Goal: Information Seeking & Learning: Understand process/instructions

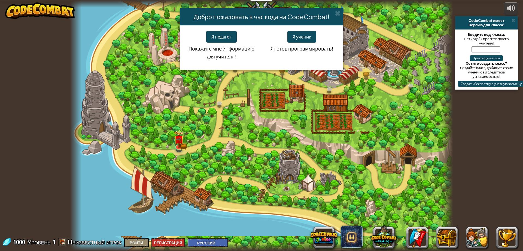
select select "ru"
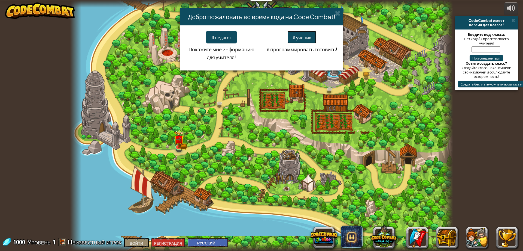
click at [311, 35] on font "Я ученик" at bounding box center [302, 38] width 19 height 6
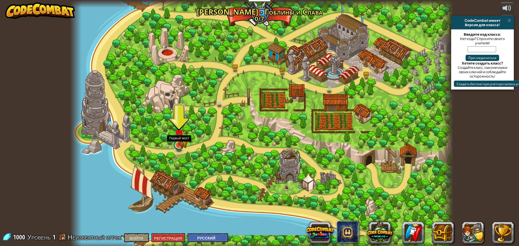
click at [182, 150] on div "Разрушенный мост (Скоро!) Мы на месте! Время предупредить мера города. [PERSON_…" at bounding box center [261, 125] width 383 height 251
click at [179, 147] on link at bounding box center [178, 145] width 11 height 11
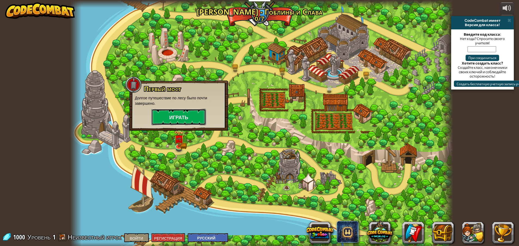
click at [183, 121] on button "Играть" at bounding box center [179, 117] width 55 height 16
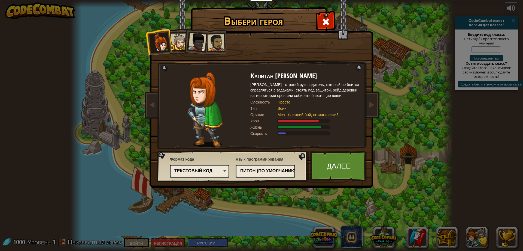
click at [193, 48] on div at bounding box center [197, 42] width 18 height 18
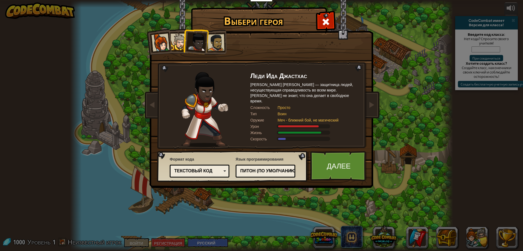
click at [219, 41] on div at bounding box center [216, 42] width 17 height 17
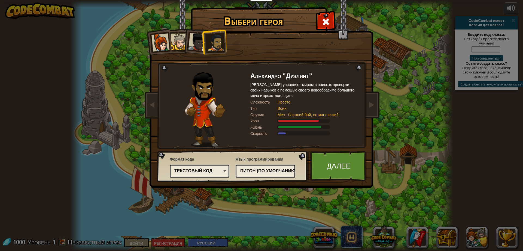
click at [184, 43] on li at bounding box center [195, 41] width 27 height 27
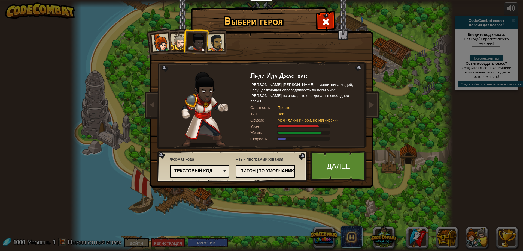
click at [182, 42] on div at bounding box center [179, 42] width 17 height 17
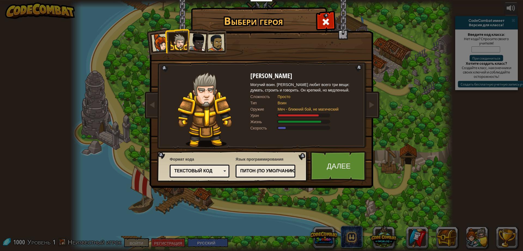
click at [161, 46] on div at bounding box center [161, 43] width 18 height 18
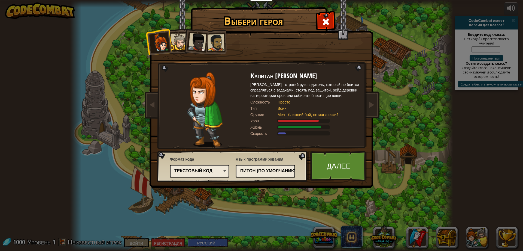
click at [182, 46] on div at bounding box center [179, 42] width 17 height 17
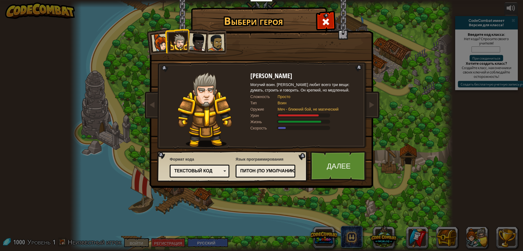
drag, startPoint x: 196, startPoint y: 44, endPoint x: 199, endPoint y: 46, distance: 3.9
click at [197, 44] on div at bounding box center [197, 42] width 18 height 18
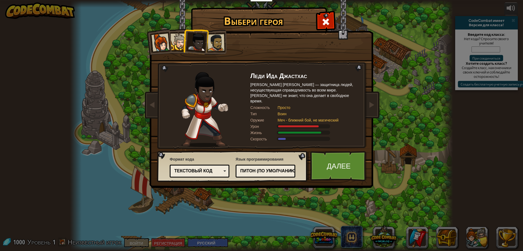
click at [223, 37] on div at bounding box center [216, 42] width 17 height 17
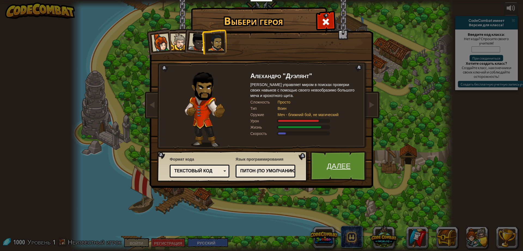
click at [343, 163] on font "Далее" at bounding box center [339, 166] width 24 height 10
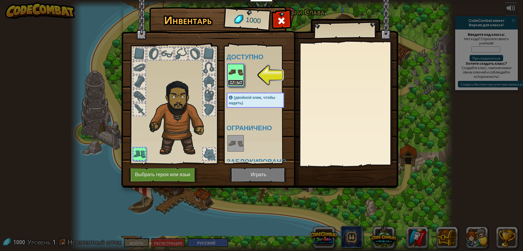
click at [237, 82] on font "Надеть" at bounding box center [235, 81] width 13 height 3
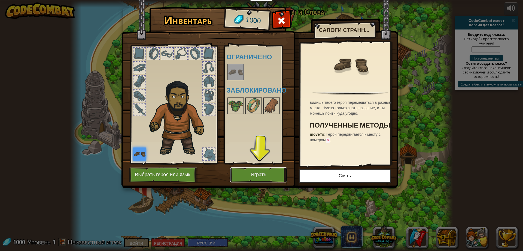
click at [258, 174] on font "Играть" at bounding box center [259, 174] width 16 height 5
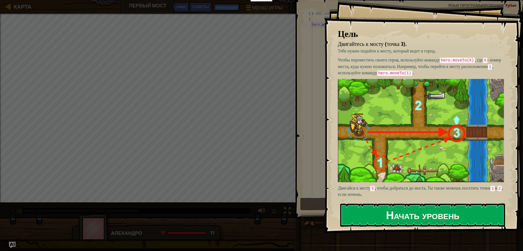
click at [450, 212] on font "Начать уровень" at bounding box center [422, 214] width 73 height 15
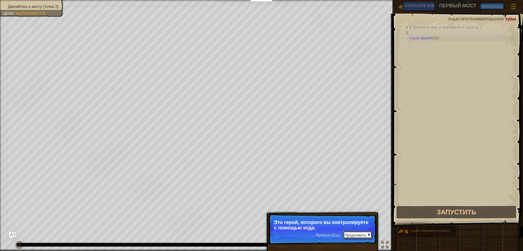
click at [355, 235] on font "Продолжить" at bounding box center [356, 235] width 22 height 4
click at [351, 228] on p "Твоя цель – точка 3 . Таким образом, ты доберешься до мост" at bounding box center [322, 224] width 97 height 11
click at [351, 228] on p "Твоя цель – точка 3 . Таким образом, ты доберешься до моста." at bounding box center [322, 224] width 97 height 11
click at [360, 233] on font "Продолжить" at bounding box center [356, 235] width 22 height 4
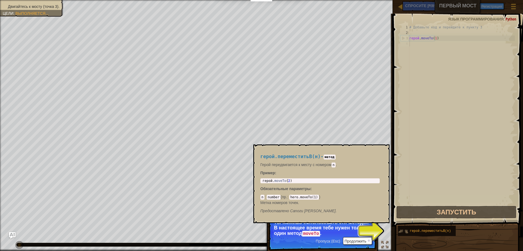
click at [406, 231] on img at bounding box center [403, 231] width 10 height 10
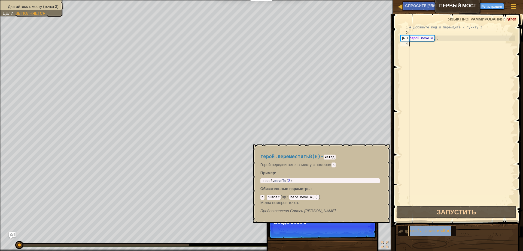
click at [410, 228] on div "герой.переместитьВ(n)" at bounding box center [435, 230] width 52 height 10
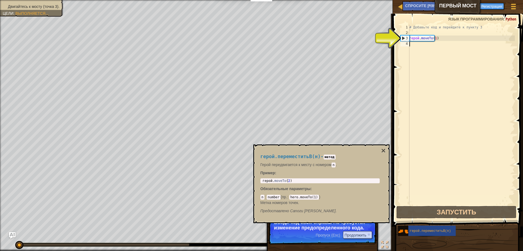
click at [410, 44] on div "# Добавьте код и перейдите к пункту 3 герой . moveTo ( 1 )" at bounding box center [462, 120] width 107 height 191
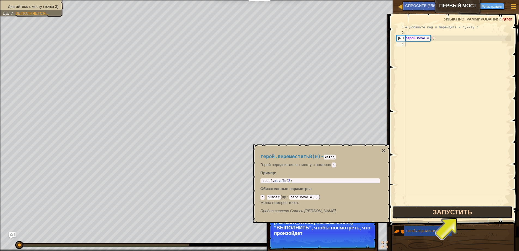
click at [426, 212] on button "Запустить" at bounding box center [453, 212] width 120 height 13
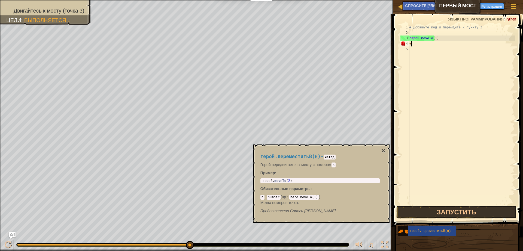
type textarea "+"
type textarea "hero.moveTo(2)"
drag, startPoint x: 305, startPoint y: 179, endPoint x: 288, endPoint y: 175, distance: 16.7
click at [288, 175] on div "герой.переместитьВ(н) - метод Герой передвигается к месту с номером n . Пример …" at bounding box center [320, 184] width 127 height 70
click at [425, 53] on div "# Добавьте код и перейдите к пункту 3 герой . moveTo ( 1 ) +" at bounding box center [462, 120] width 107 height 191
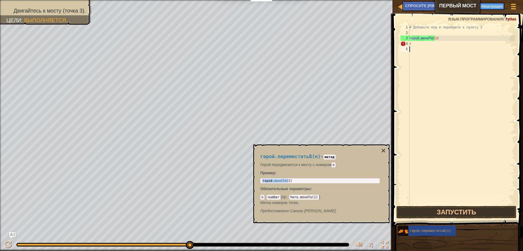
click at [424, 48] on div "# Добавьте код и перейдите к пункту 3 герой . moveTo ( 1 ) +" at bounding box center [462, 120] width 107 height 191
click at [422, 46] on div "# Добавьте код и перейдите к пункту 3 герой . moveTo ( 1 ) +" at bounding box center [462, 120] width 107 height 191
type textarea "+"
